Goal: Find specific page/section: Find specific page/section

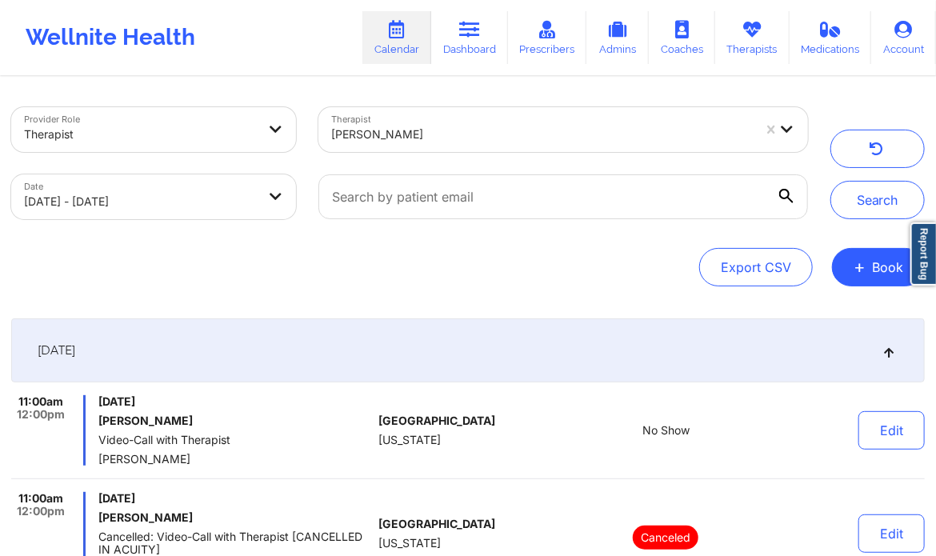
click at [474, 137] on div at bounding box center [541, 134] width 421 height 19
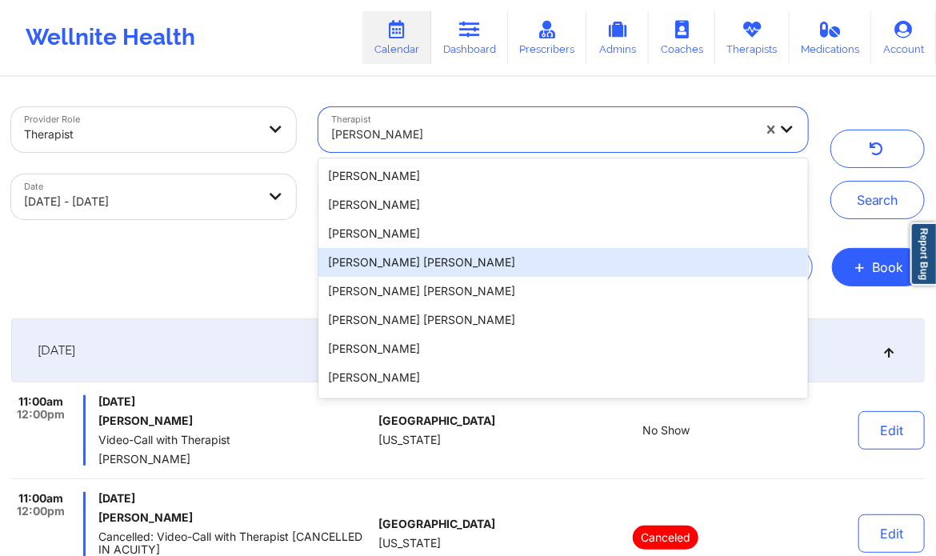
click at [418, 258] on div "[PERSON_NAME] [PERSON_NAME]" at bounding box center [564, 262] width 490 height 29
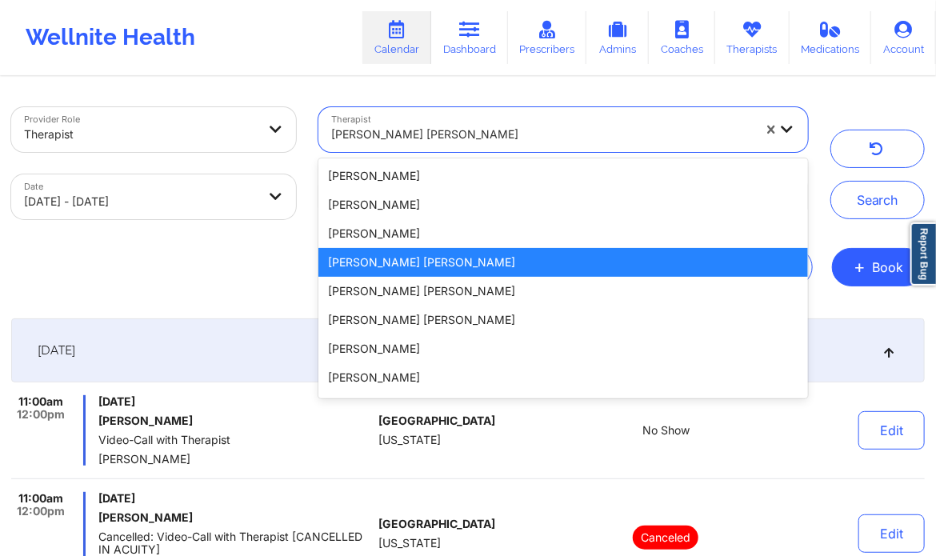
click at [355, 137] on div at bounding box center [541, 134] width 421 height 19
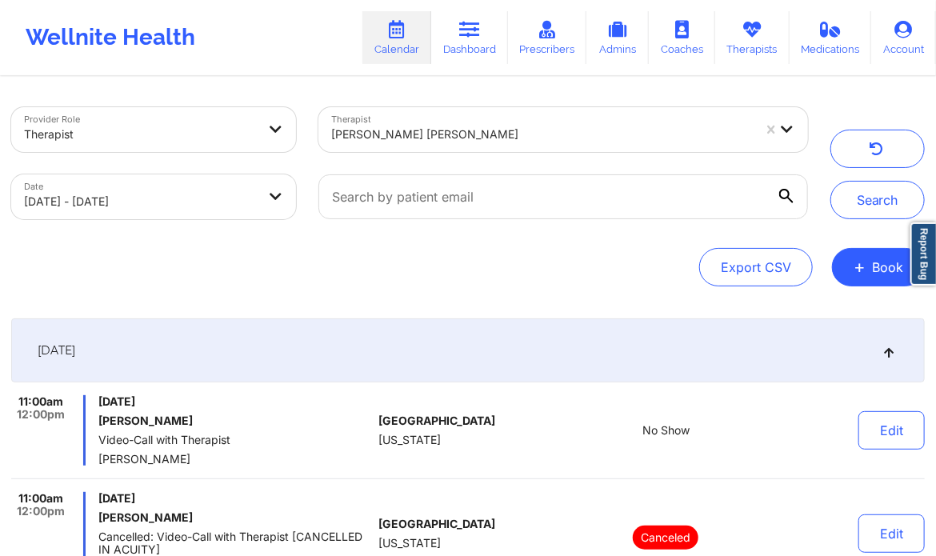
click at [207, 296] on div "Provider Role Therapist Therapist [PERSON_NAME] [PERSON_NAME] Date [DATE] - [DA…" at bounding box center [468, 375] width 936 height 595
click at [911, 198] on button "Search" at bounding box center [878, 200] width 94 height 38
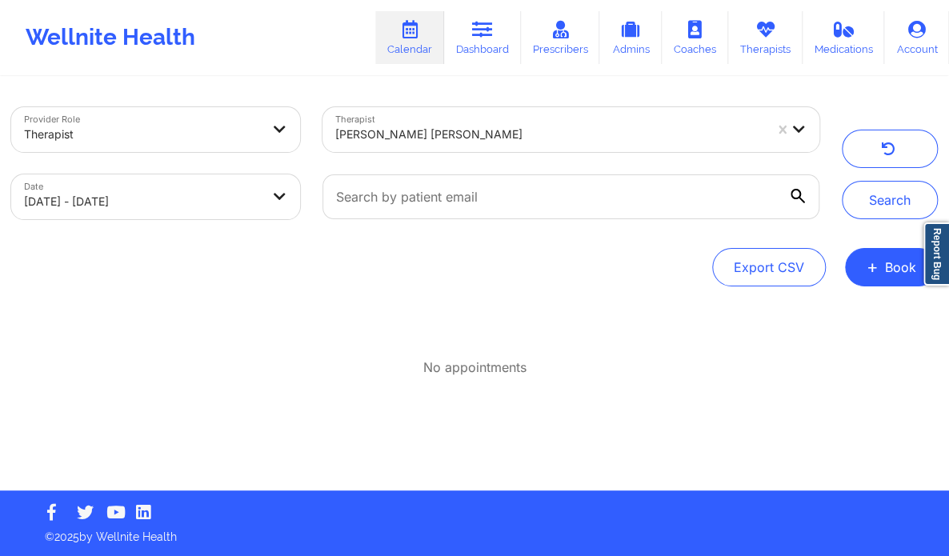
select select "2025-8"
select select "2025-9"
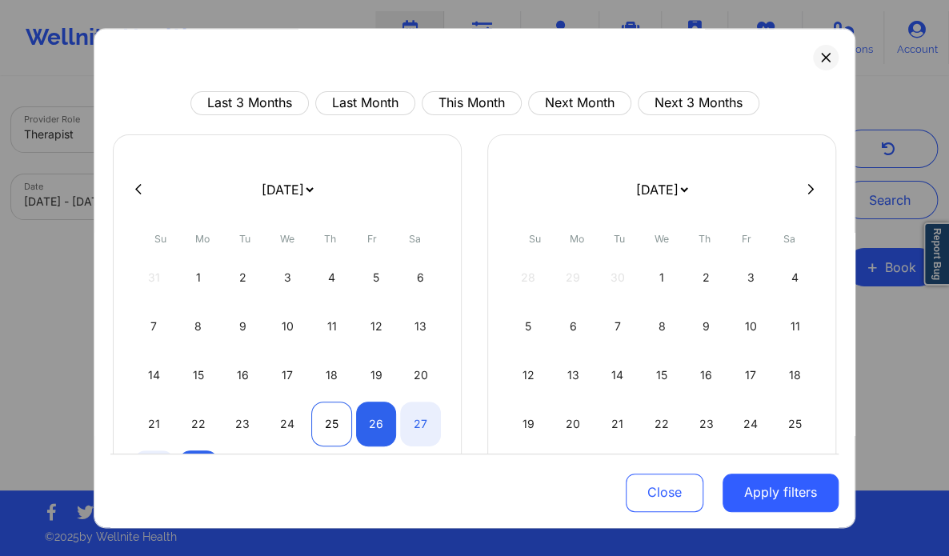
click at [325, 419] on div "25" at bounding box center [331, 424] width 41 height 45
select select "2025-8"
select select "2025-9"
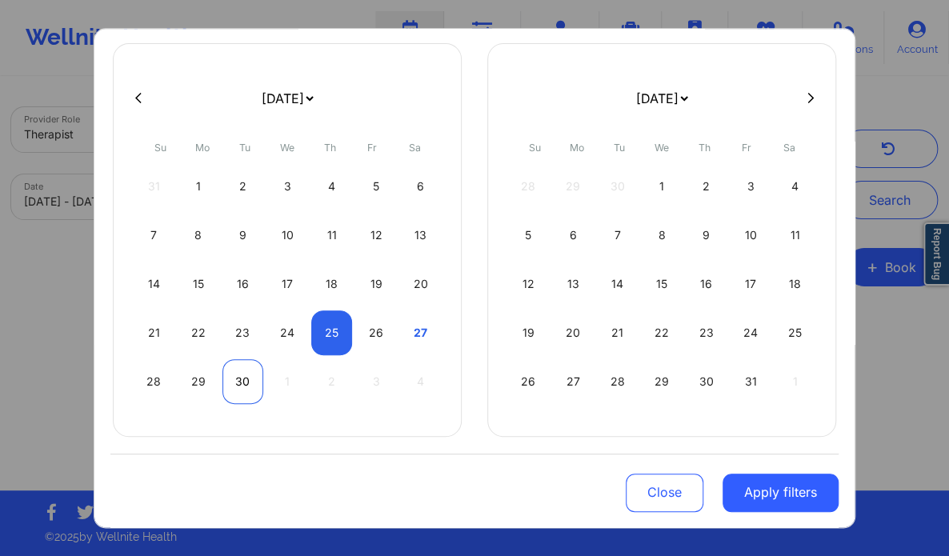
select select "2025-8"
select select "2025-9"
click at [242, 382] on div "30" at bounding box center [243, 381] width 41 height 45
select select "2025-8"
select select "2025-9"
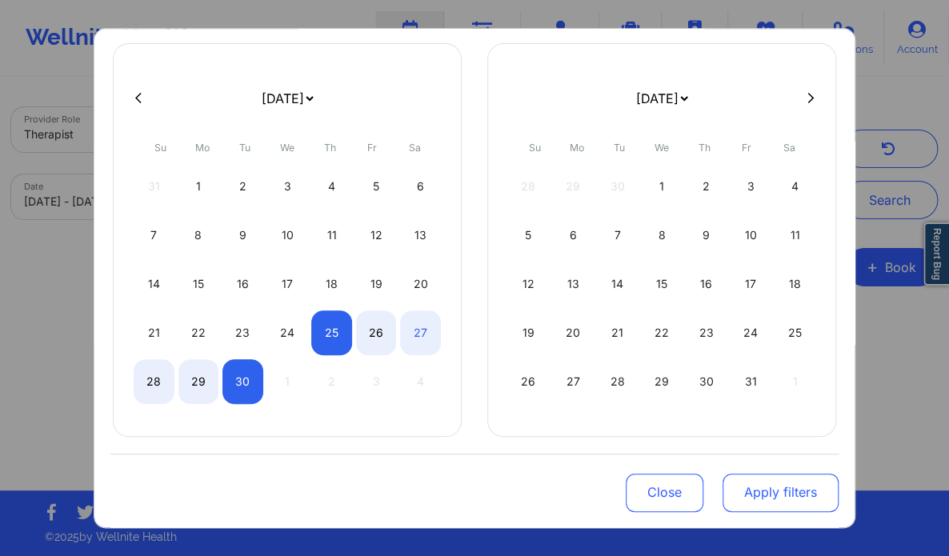
click at [805, 499] on button "Apply filters" at bounding box center [781, 492] width 116 height 38
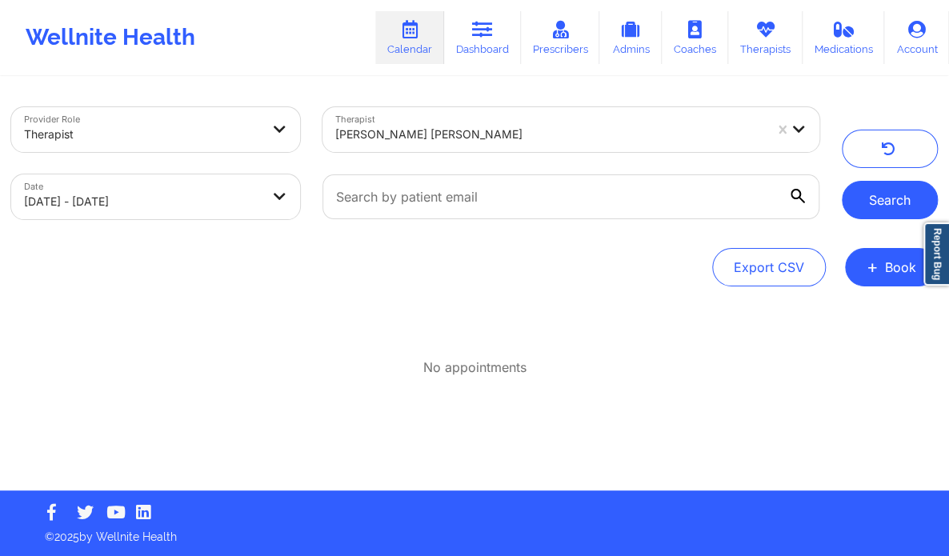
click at [892, 190] on button "Search" at bounding box center [890, 200] width 96 height 38
click at [407, 140] on div at bounding box center [549, 134] width 428 height 19
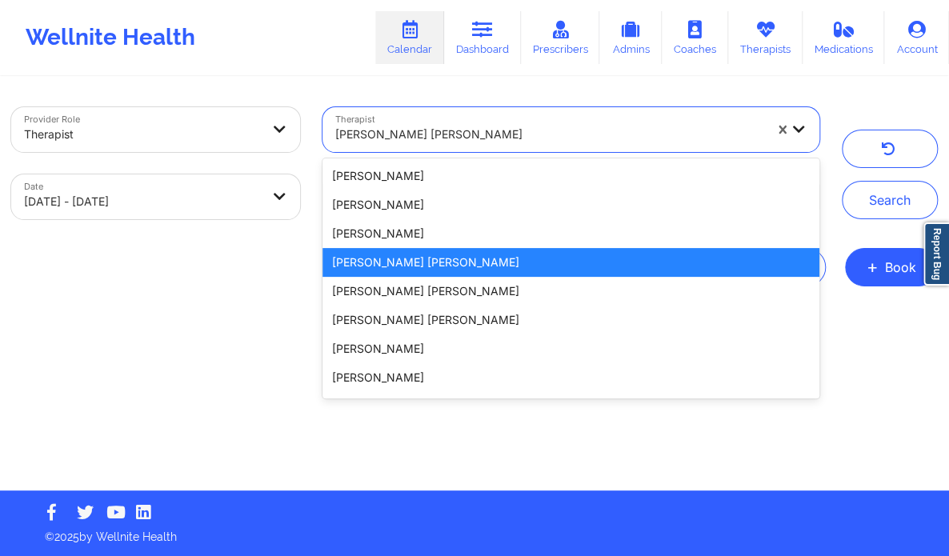
click at [407, 140] on div at bounding box center [549, 134] width 428 height 19
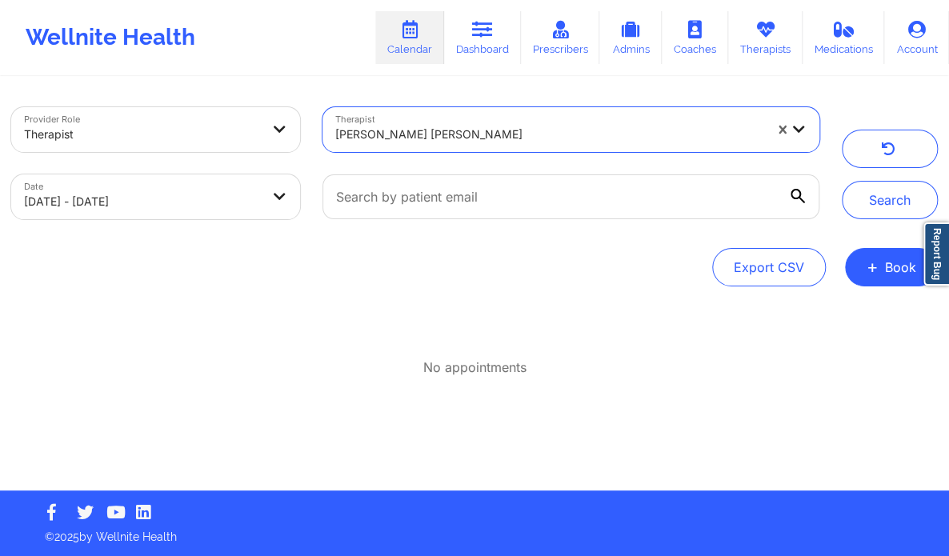
click at [407, 140] on div at bounding box center [549, 134] width 428 height 19
paste input "- [PERSON_NAME]:"
click at [345, 137] on input "- [PERSON_NAME]:" at bounding box center [394, 134] width 118 height 16
type input "[PERSON_NAME]:"
